Goal: Task Accomplishment & Management: Manage account settings

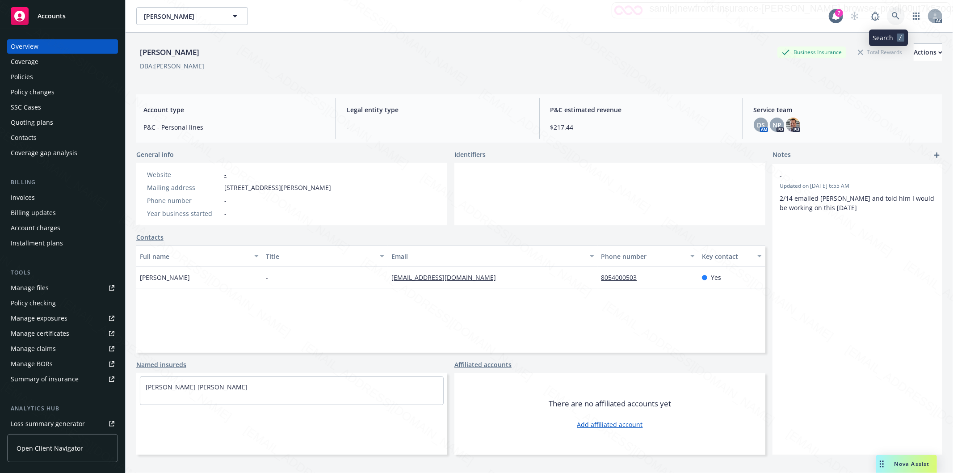
click at [892, 13] on icon at bounding box center [896, 16] width 8 height 8
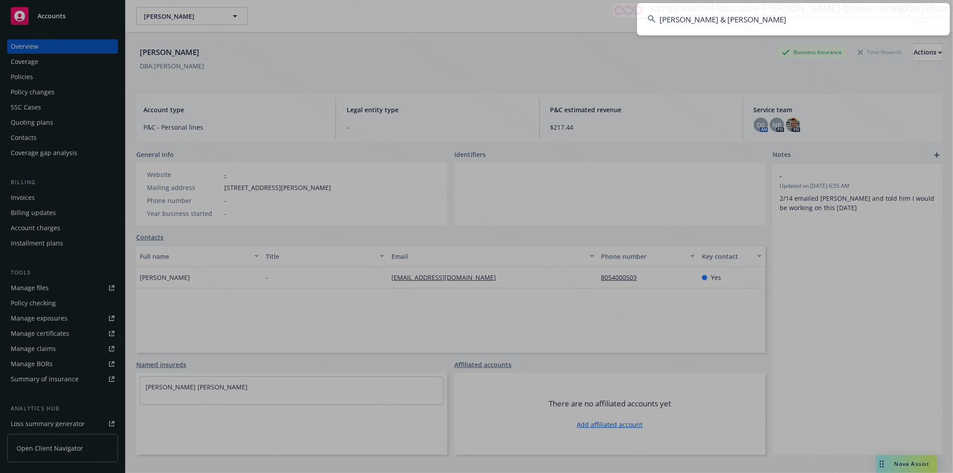
type input "[PERSON_NAME] & [PERSON_NAME]"
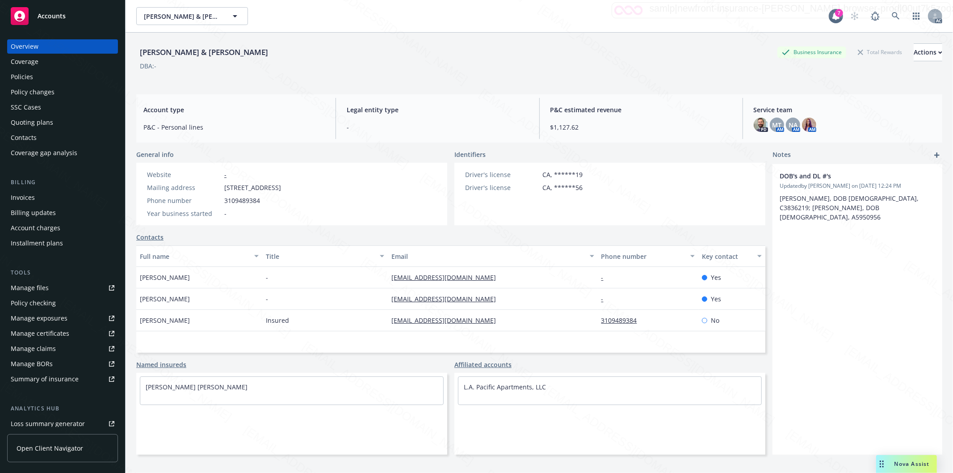
click at [34, 75] on div "Policies" at bounding box center [63, 77] width 104 height 14
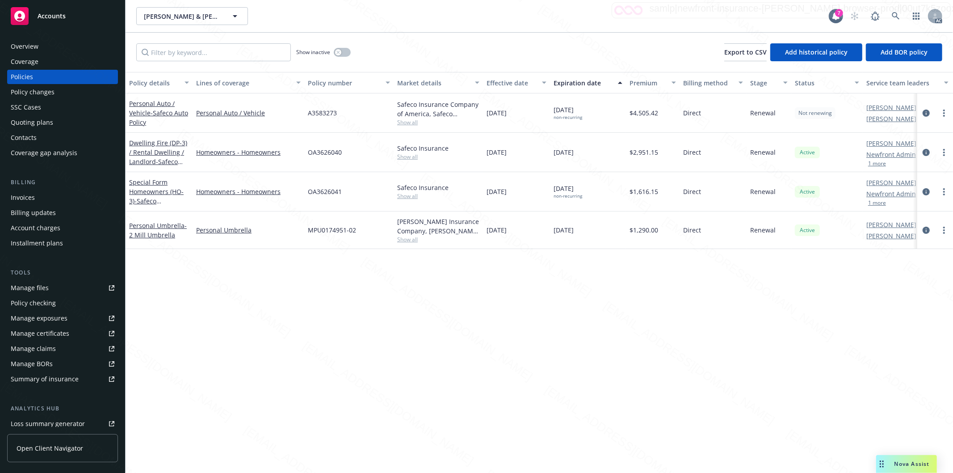
click at [168, 186] on div "Special Form Homeowners (HO-3) - Safeco Homeowners Policy" at bounding box center [159, 191] width 60 height 28
click at [140, 197] on span "- Safeco Homeowners Policy" at bounding box center [158, 206] width 58 height 18
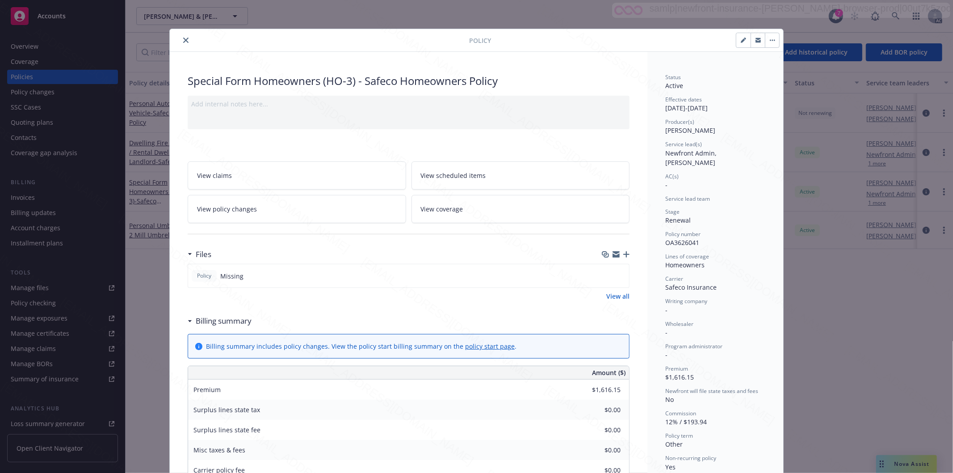
click at [716, 311] on div "Writing company -" at bounding box center [715, 305] width 100 height 17
click at [183, 41] on icon "close" at bounding box center [185, 40] width 5 height 5
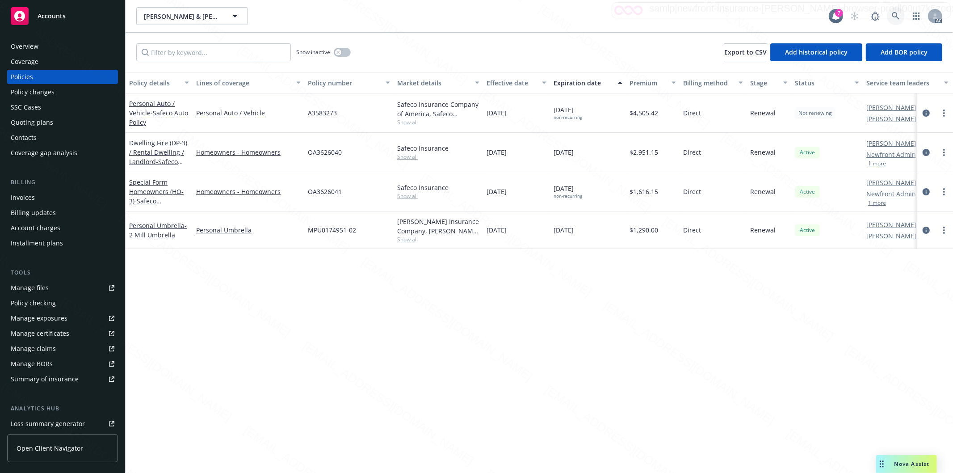
click at [896, 16] on icon at bounding box center [896, 16] width 8 height 8
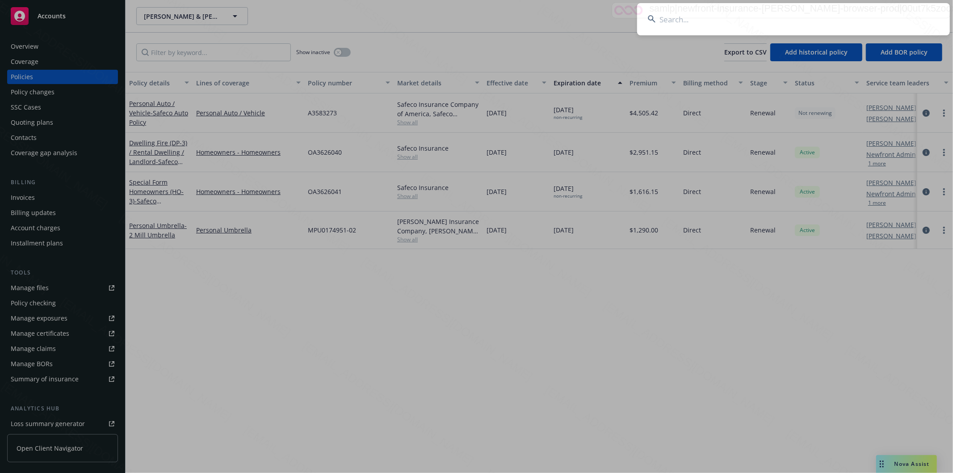
type input "[PERSON_NAME]"
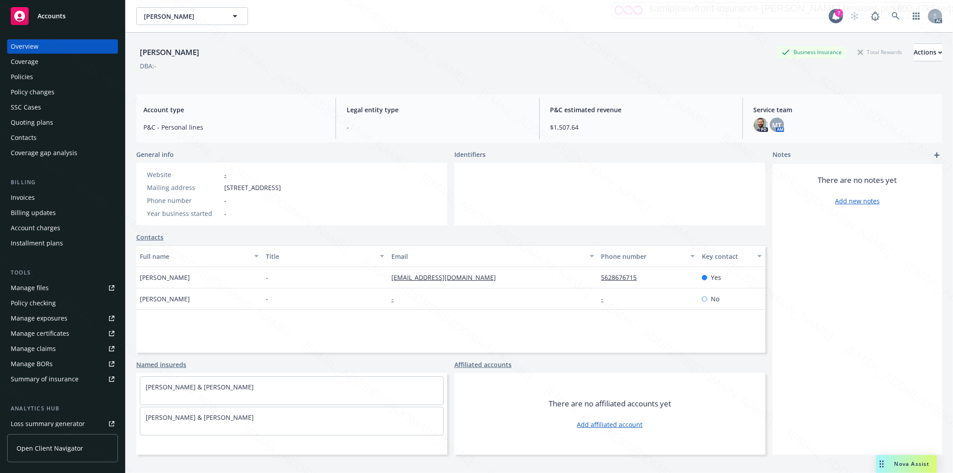
click at [32, 76] on div "Policies" at bounding box center [22, 77] width 22 height 14
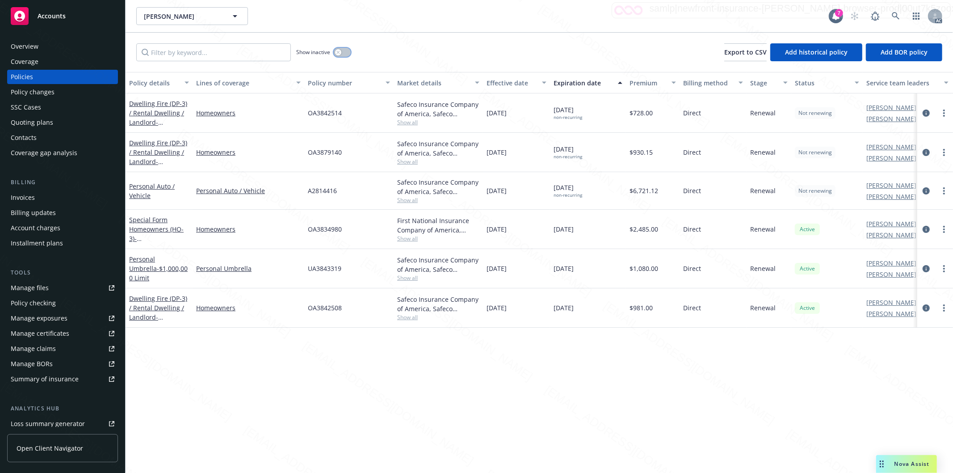
click at [344, 55] on button "button" at bounding box center [342, 52] width 17 height 9
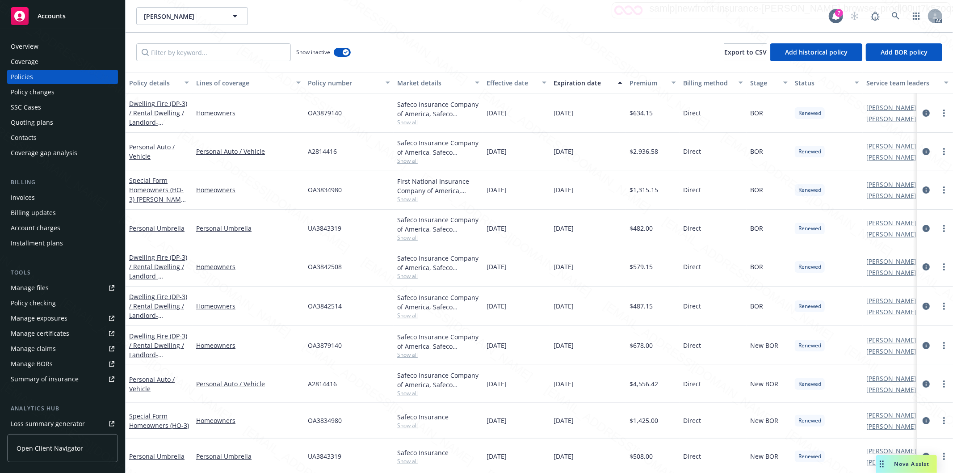
click at [533, 83] on div "Effective date" at bounding box center [512, 82] width 50 height 9
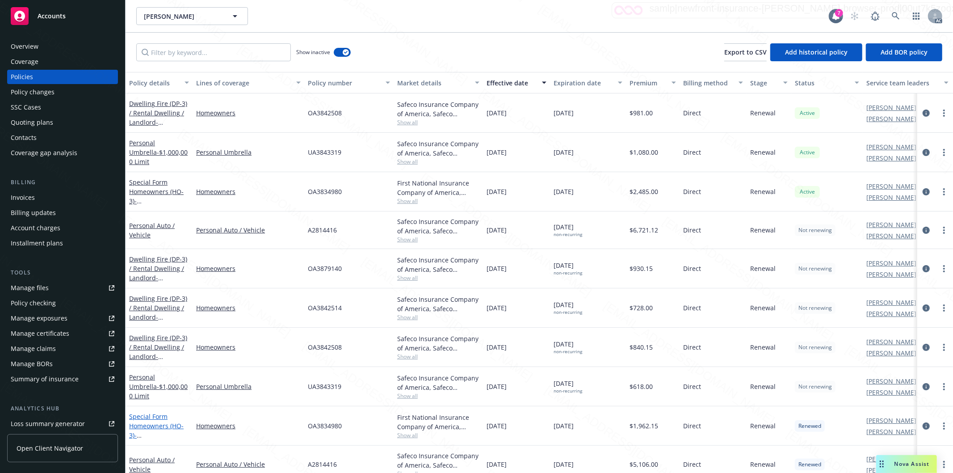
click at [135, 421] on link "Special Form Homeowners (HO-3) - 32421 SEA [GEOGRAPHIC_DATA]-6120" at bounding box center [157, 430] width 57 height 37
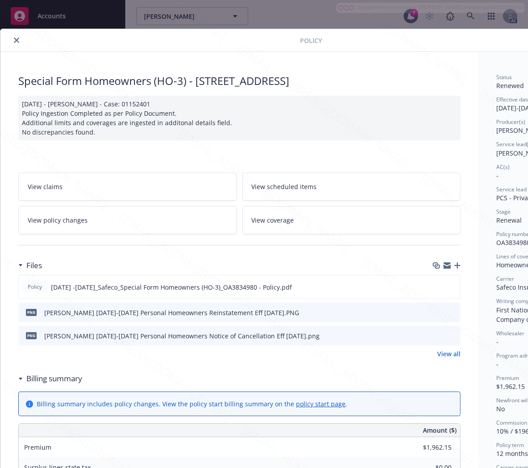
click at [40, 384] on h3 "Billing summary" at bounding box center [54, 379] width 56 height 12
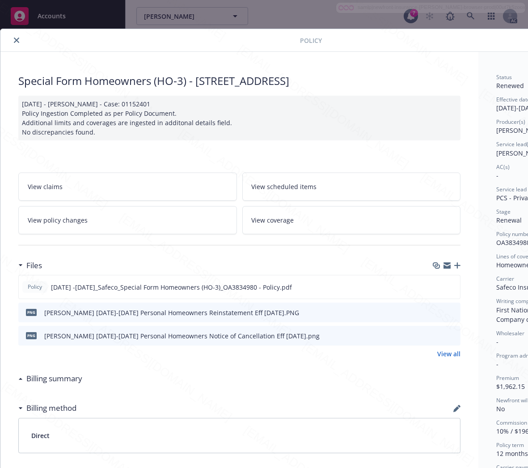
scroll to position [0, 94]
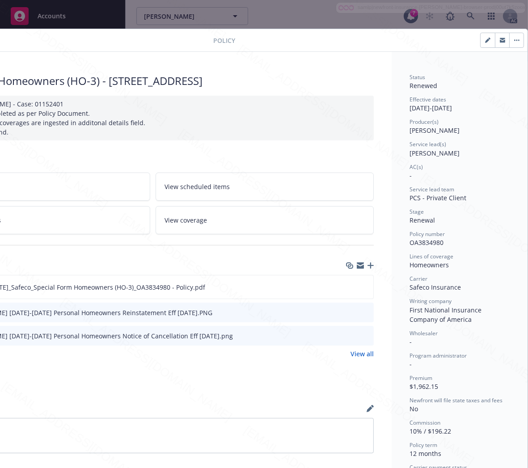
click at [417, 241] on span "OA3834980" at bounding box center [426, 242] width 34 height 8
copy span "OA3834980"
click at [346, 290] on icon "download file" at bounding box center [349, 286] width 7 height 7
click at [514, 39] on icon "button" at bounding box center [516, 40] width 5 height 2
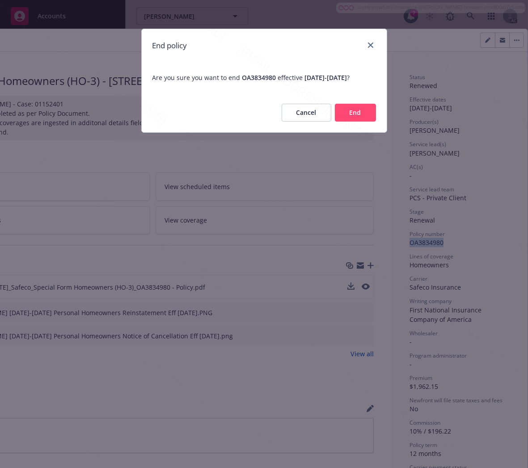
click at [366, 118] on button "End" at bounding box center [355, 113] width 41 height 18
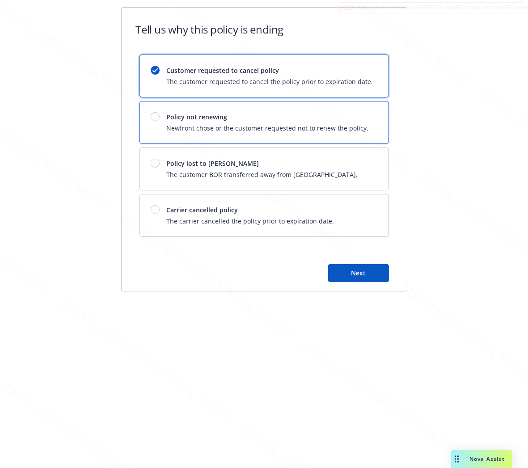
click at [366, 118] on div "Policy not renewing Newfront chose or the customer requested not to renew the p…" at bounding box center [264, 122] width 248 height 42
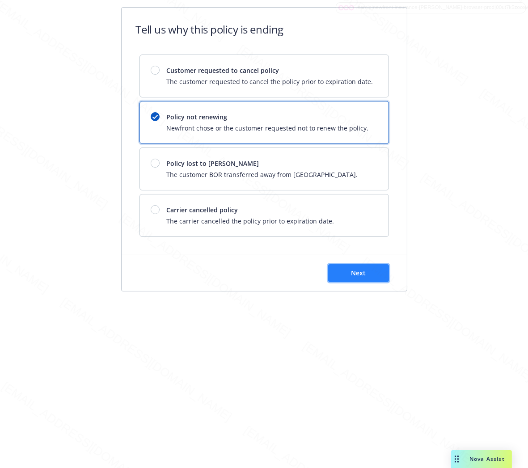
click at [344, 278] on button "Next" at bounding box center [358, 273] width 61 height 18
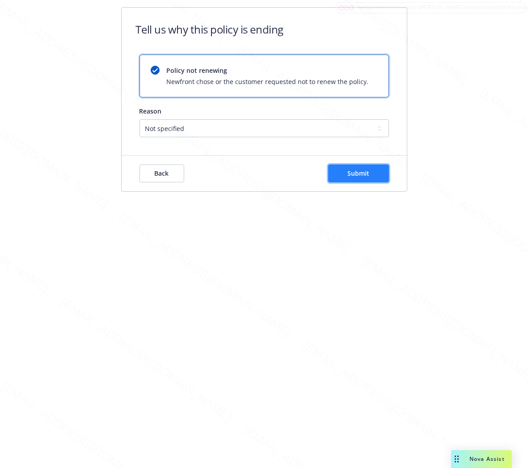
click at [371, 177] on button "Submit" at bounding box center [358, 173] width 61 height 18
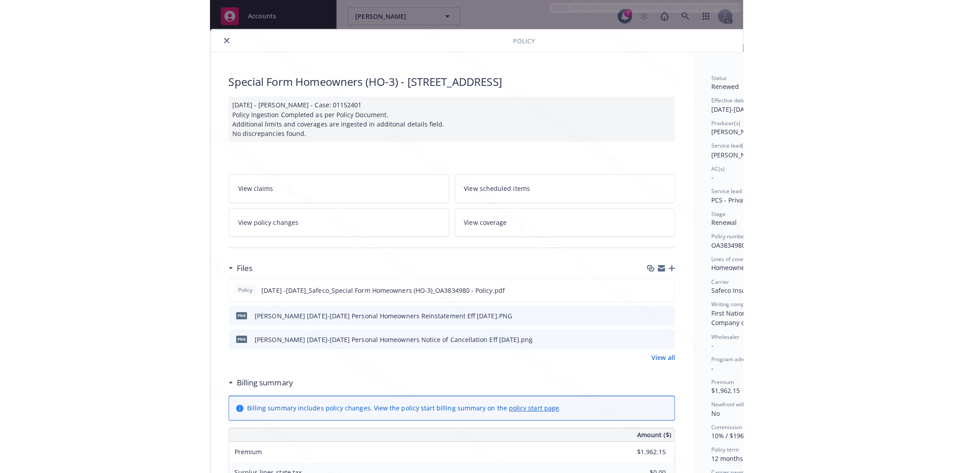
scroll to position [27, 0]
